Goal: Task Accomplishment & Management: Use online tool/utility

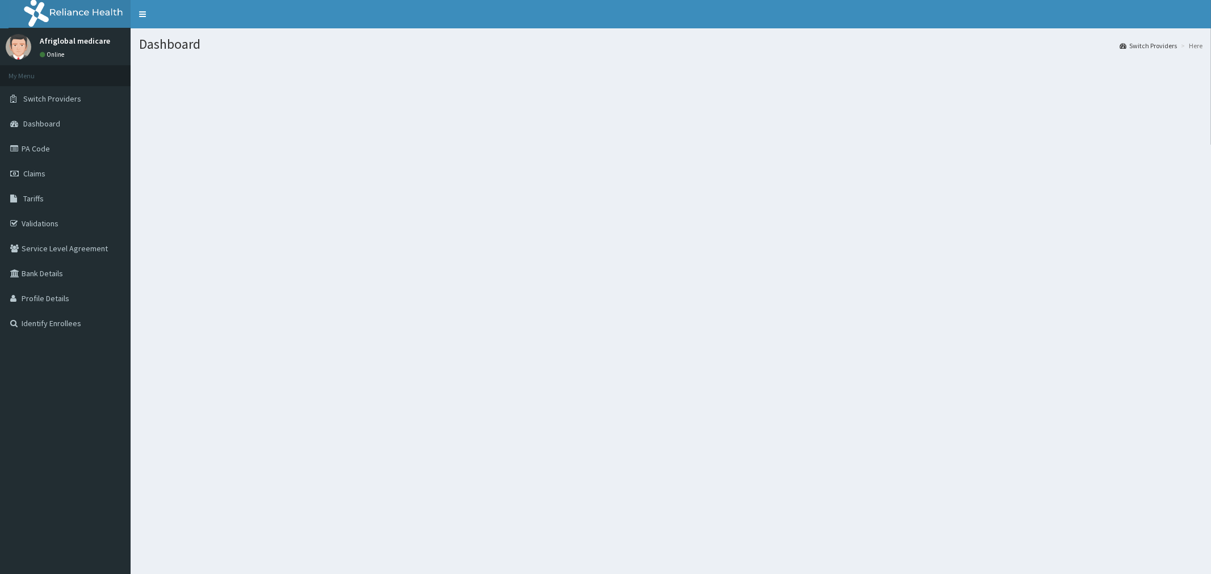
click at [46, 95] on span "Switch Providers" at bounding box center [52, 99] width 58 height 10
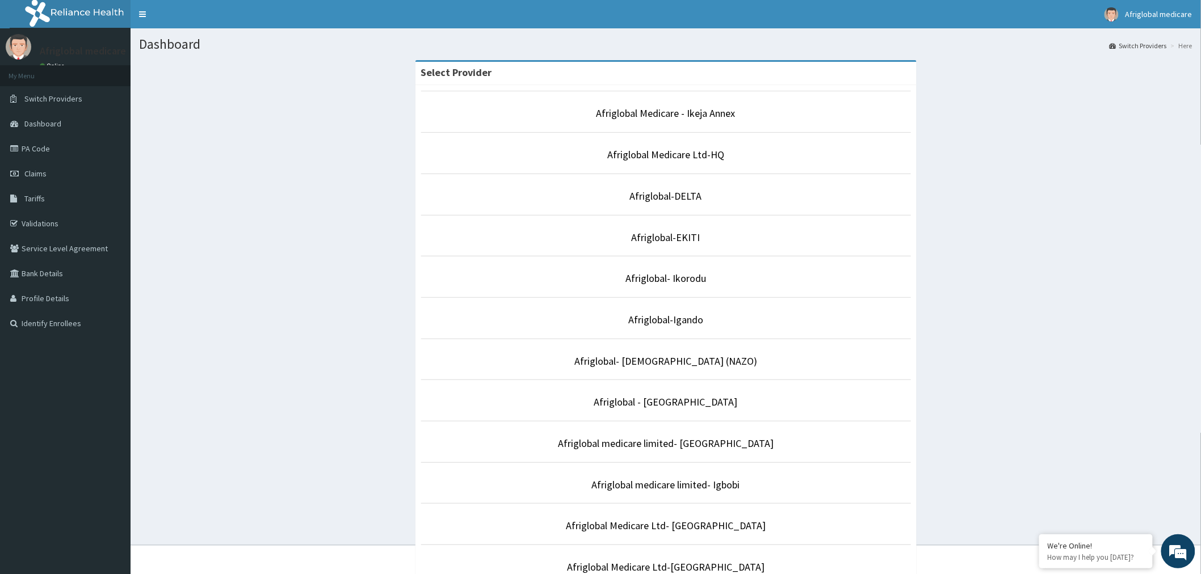
click at [686, 329] on li "Afriglobal-Igando" at bounding box center [666, 318] width 490 height 42
click at [657, 326] on link "Afriglobal-Igando" at bounding box center [665, 319] width 75 height 13
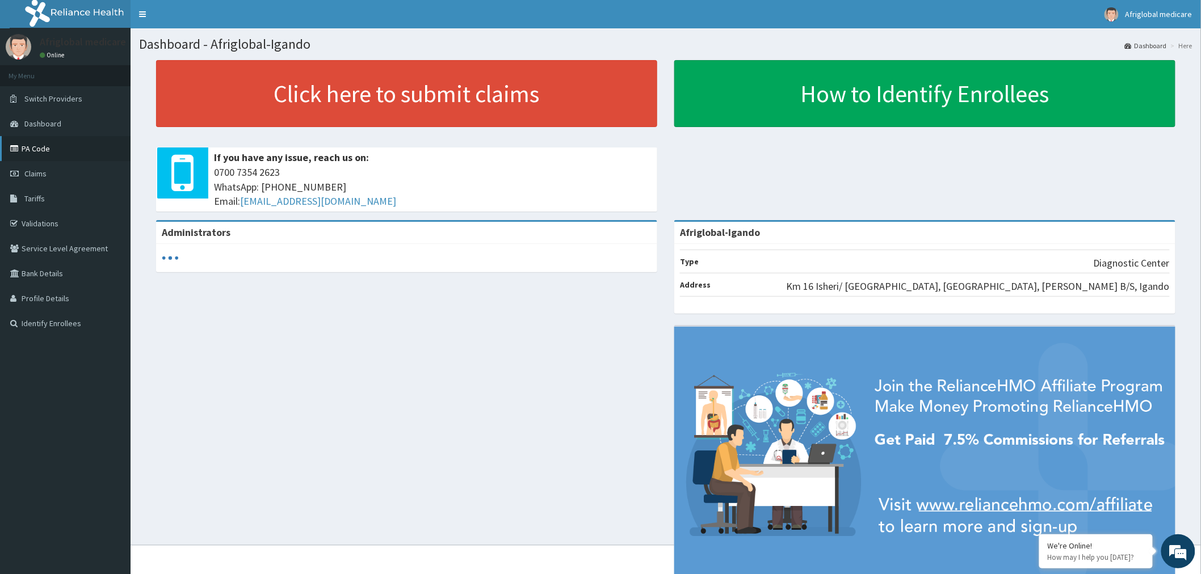
click at [40, 145] on link "PA Code" at bounding box center [65, 148] width 131 height 25
